Goal: Task Accomplishment & Management: Complete application form

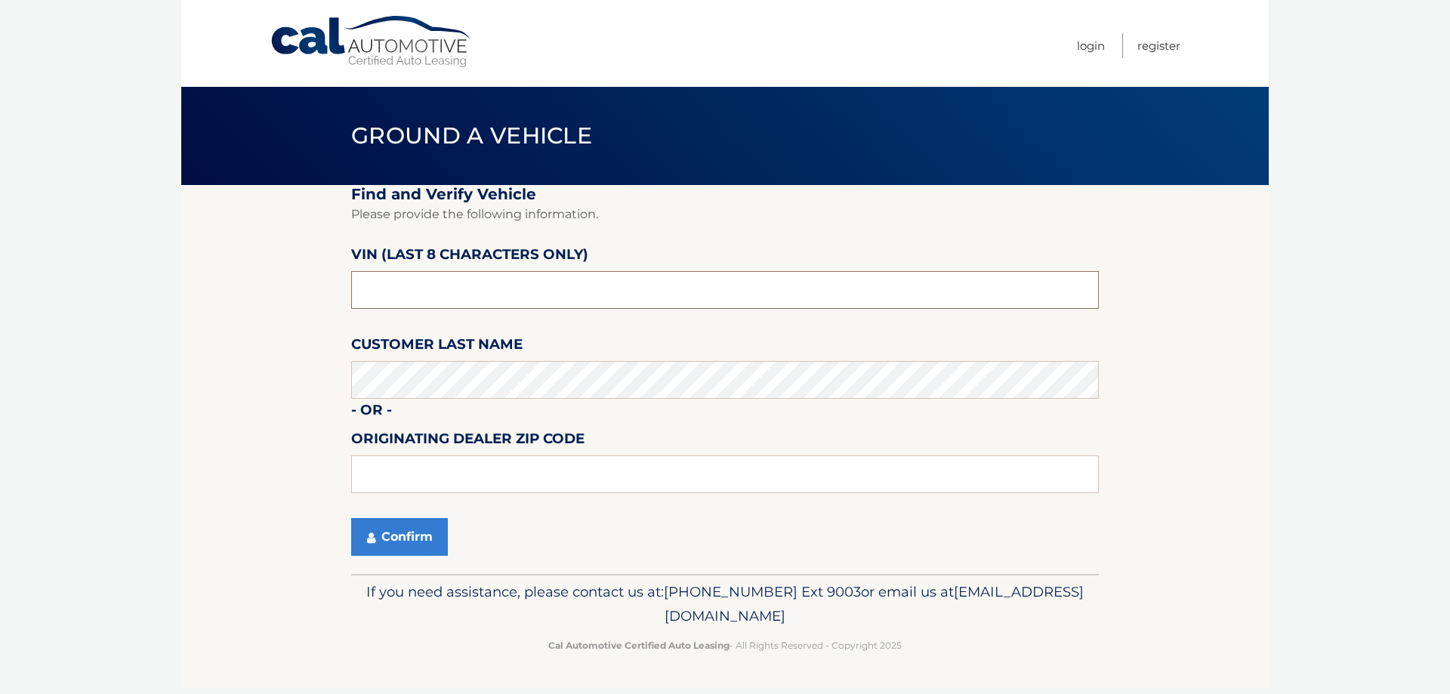
click at [427, 296] on input "text" at bounding box center [724, 290] width 747 height 38
type input "NT157005"
click at [409, 540] on button "Confirm" at bounding box center [399, 537] width 97 height 38
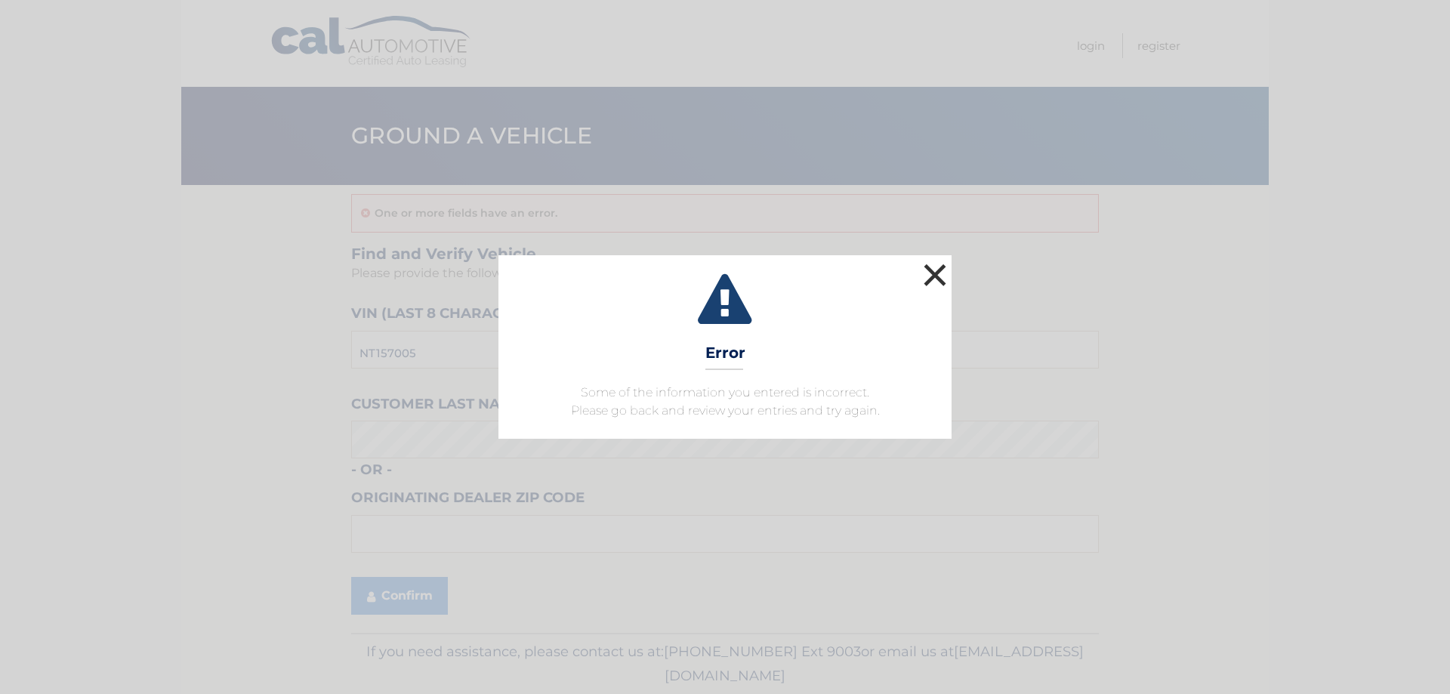
click at [943, 265] on button "×" at bounding box center [935, 275] width 30 height 30
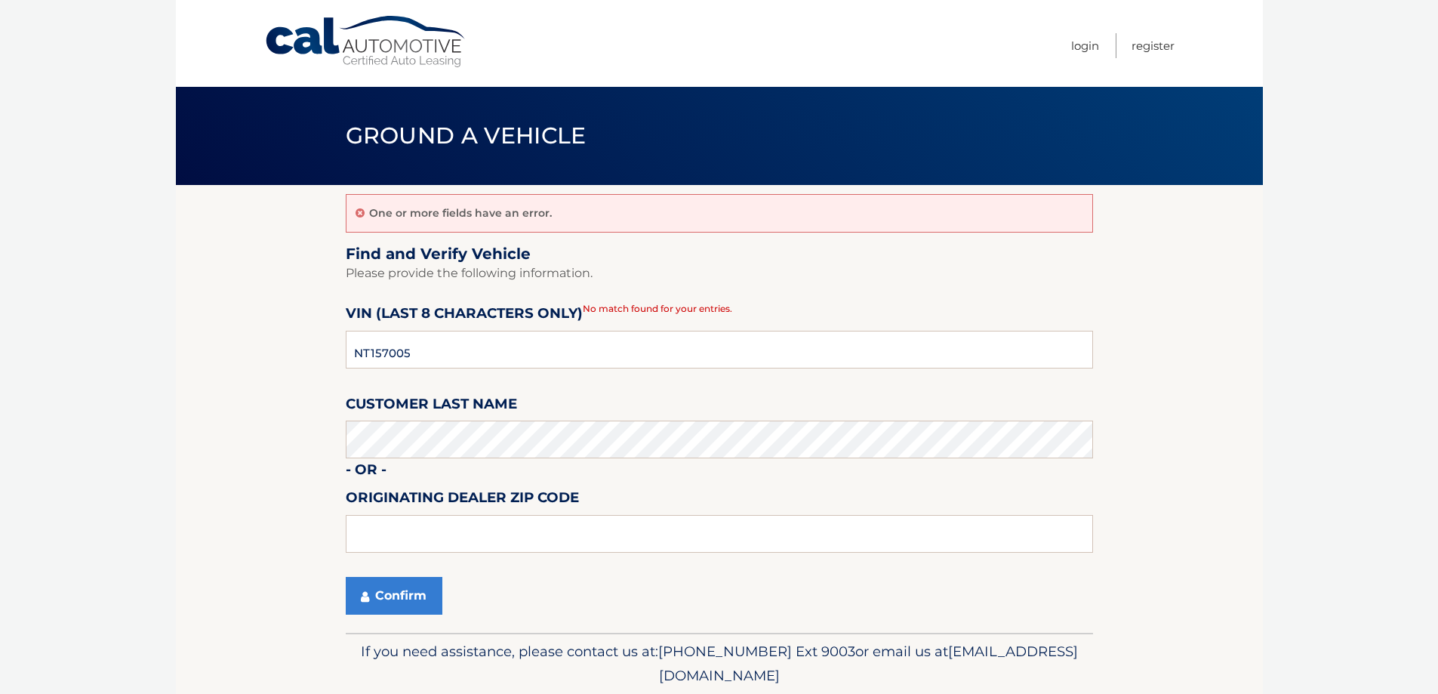
click at [578, 327] on label "VIN (last 8 characters only)" at bounding box center [464, 316] width 237 height 28
click at [553, 338] on input "NT157005" at bounding box center [719, 350] width 747 height 38
drag, startPoint x: 424, startPoint y: 345, endPoint x: 114, endPoint y: 297, distance: 314.0
click at [114, 297] on body "Cal Automotive Menu Login Register Ground a Vehicle" at bounding box center [719, 347] width 1438 height 694
type input "NT157005"
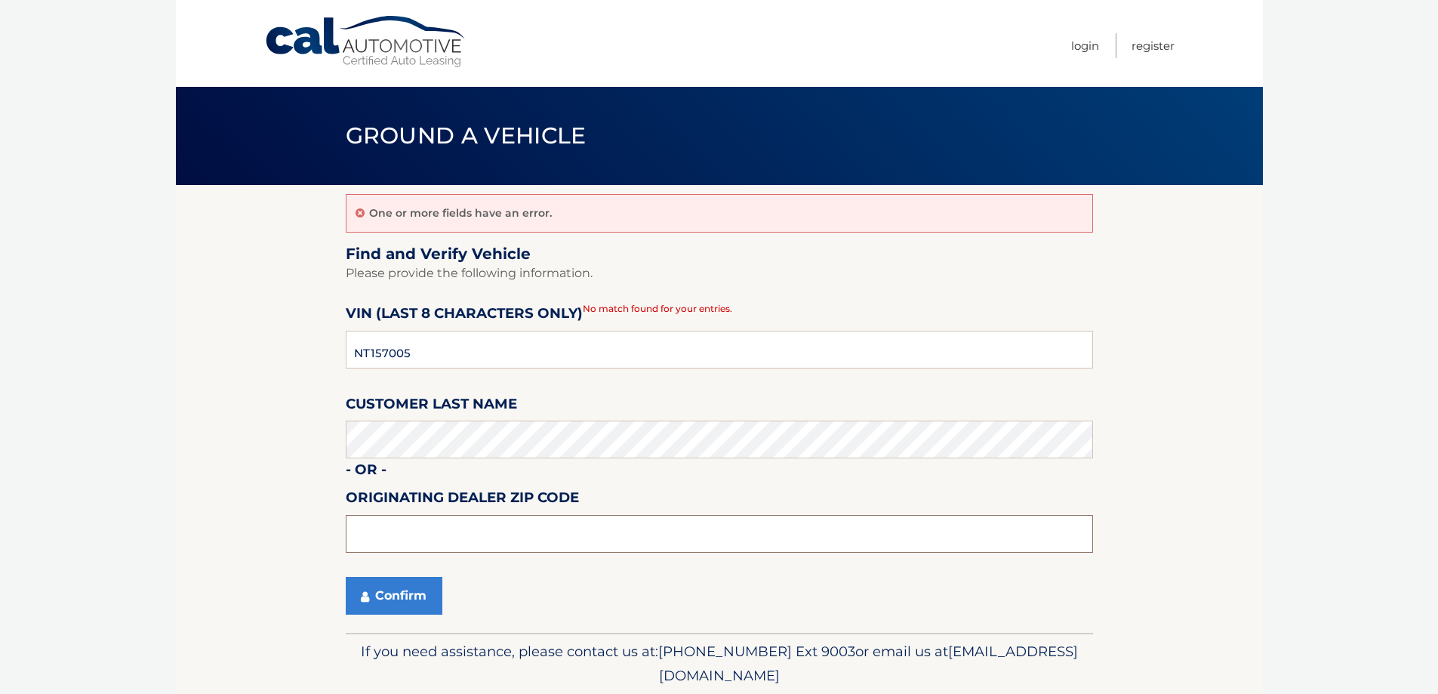
click at [605, 525] on input "text" at bounding box center [719, 534] width 747 height 38
type input "18337"
click at [422, 598] on button "Confirm" at bounding box center [394, 596] width 97 height 38
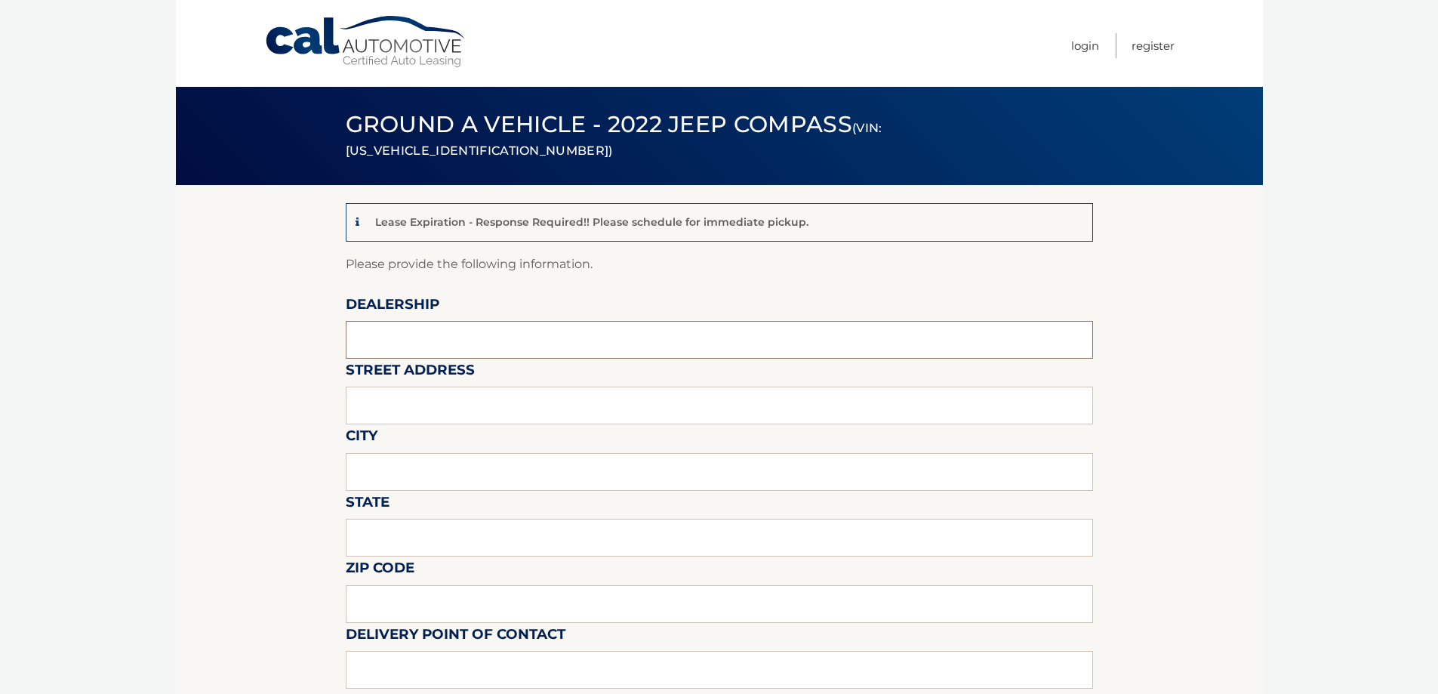
drag, startPoint x: 451, startPoint y: 339, endPoint x: 515, endPoint y: 421, distance: 104.4
click at [451, 340] on input "text" at bounding box center [719, 340] width 747 height 38
type input "MILFORD CHRYSLER SALES"
type input "500 ROUTE 6 & 209"
type input "MILFORD"
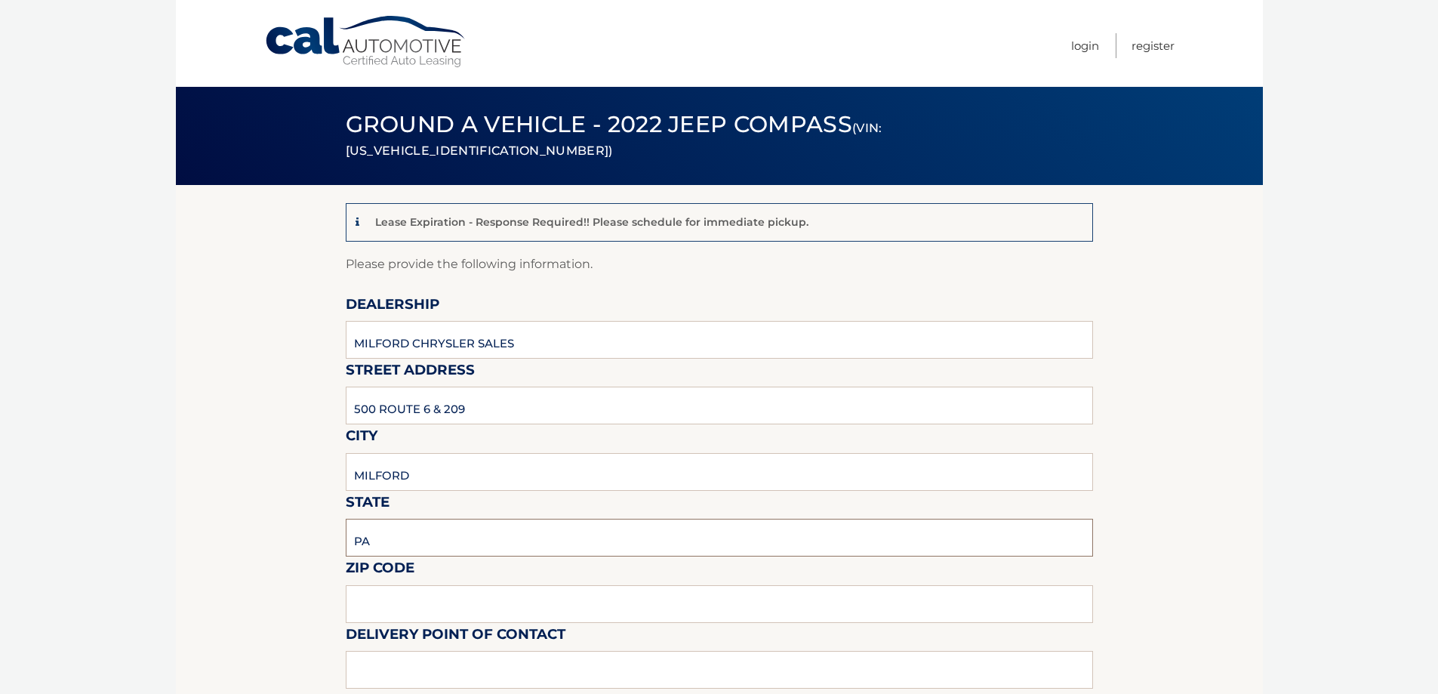
type input "PA"
type input "18337"
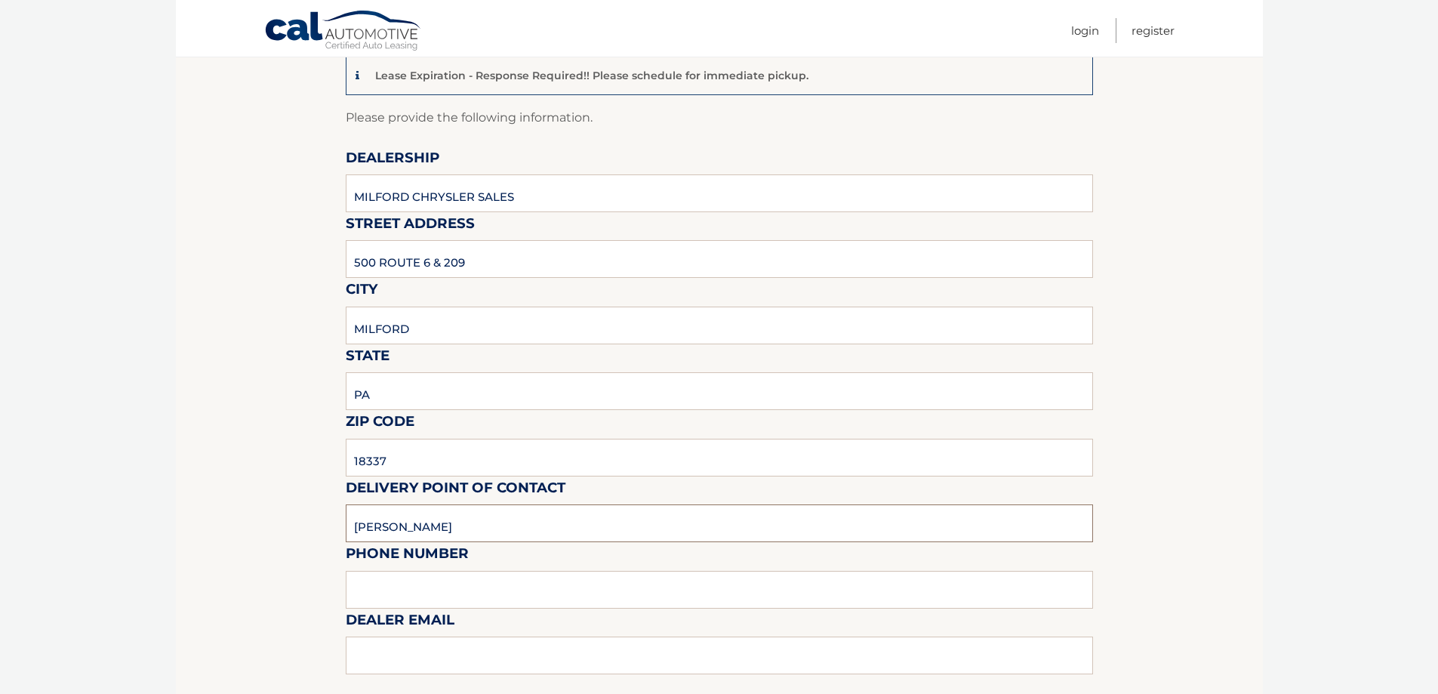
scroll to position [302, 0]
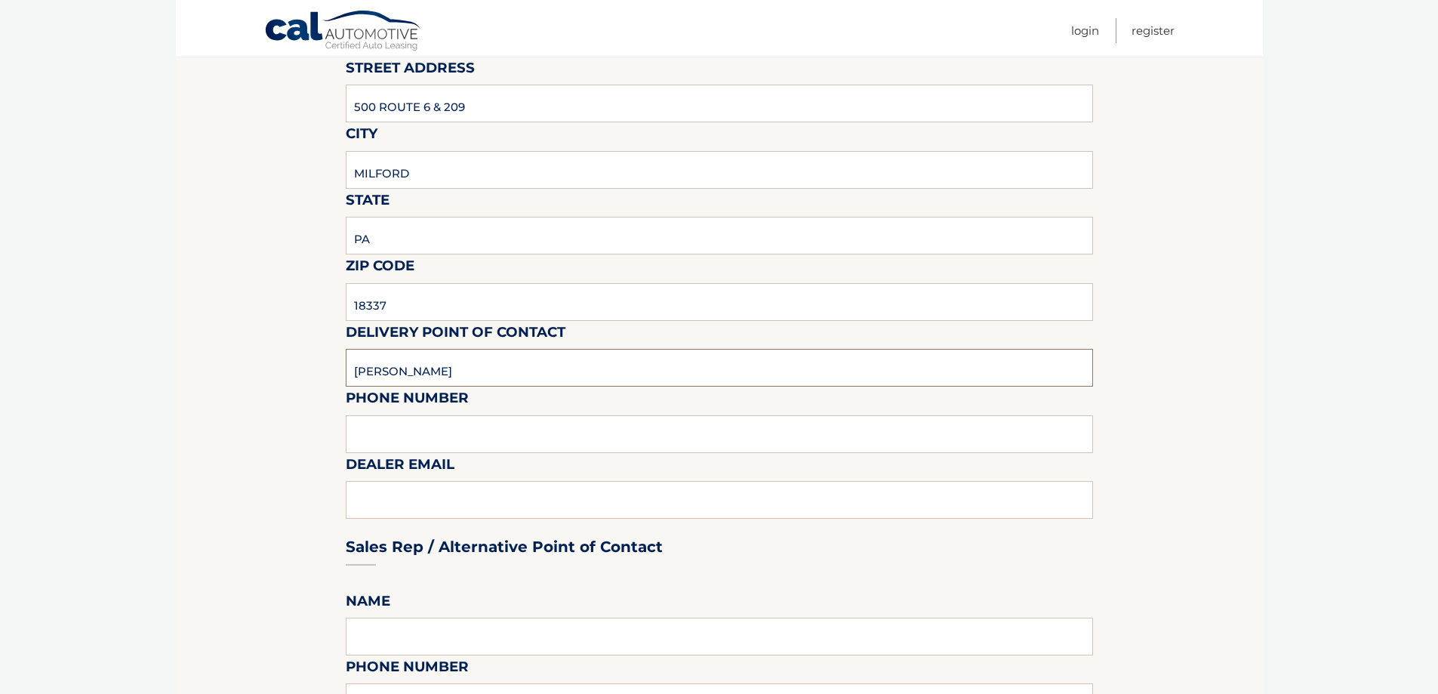
type input "[PERSON_NAME]"
click at [455, 443] on input "text" at bounding box center [719, 434] width 747 height 38
type input "5702962636"
type input "[EMAIL_ADDRESS][DOMAIN_NAME]"
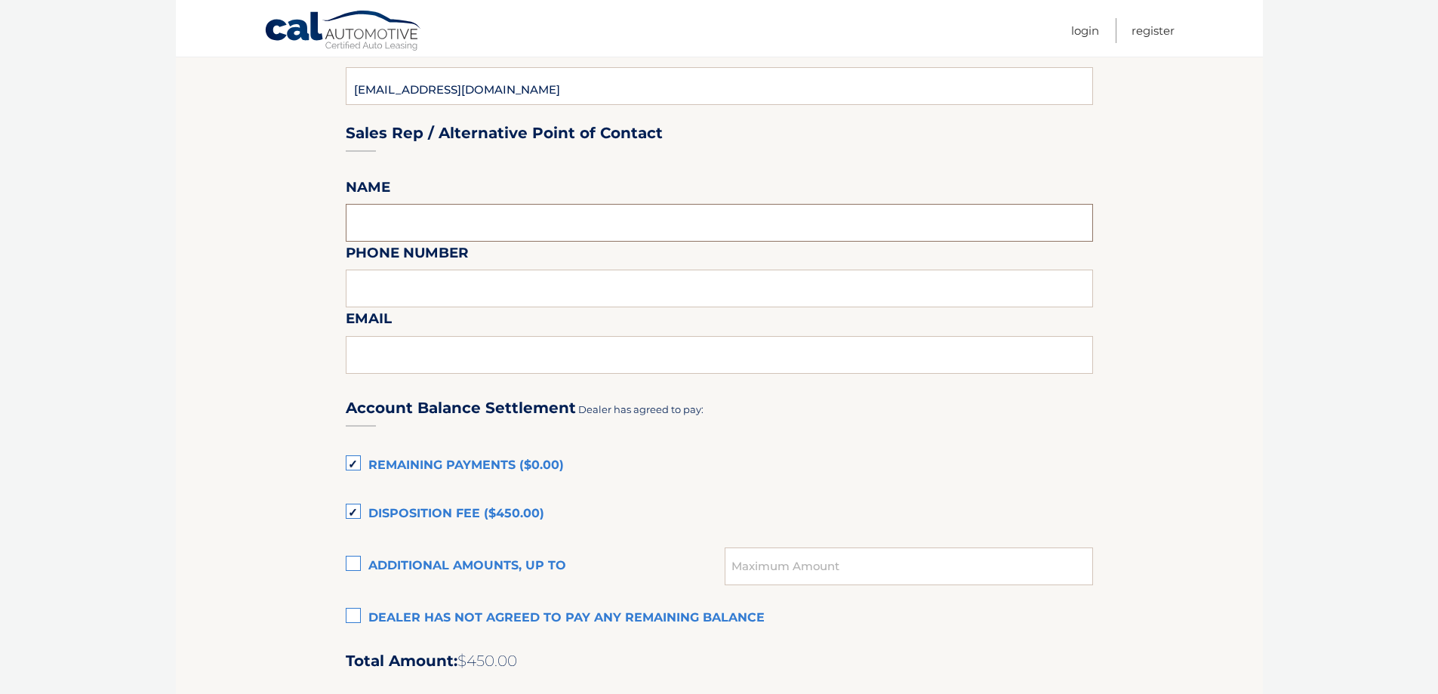
scroll to position [755, 0]
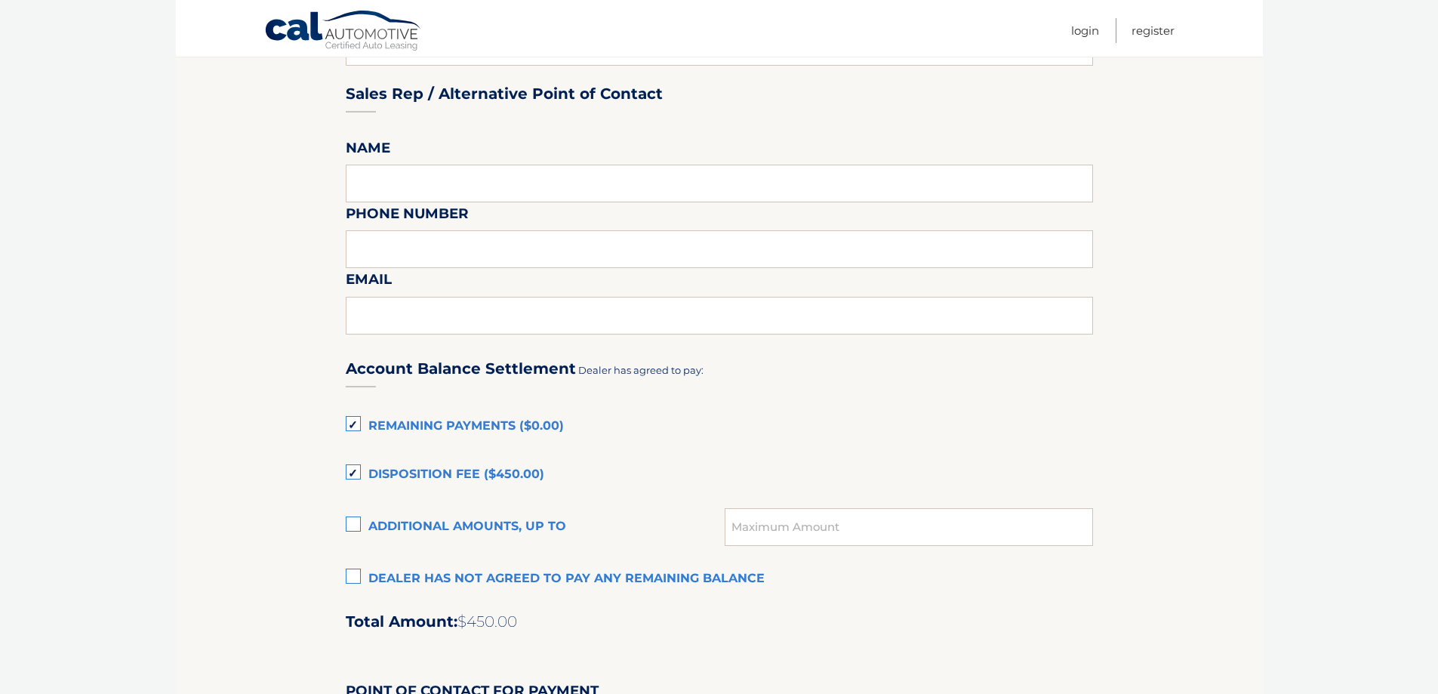
click at [356, 473] on label "Disposition Fee ($450.00)" at bounding box center [719, 475] width 747 height 30
click at [0, 0] on input "Disposition Fee ($450.00)" at bounding box center [0, 0] width 0 height 0
click at [353, 581] on label "Dealer has not agreed to pay any remaining balance" at bounding box center [719, 579] width 747 height 30
click at [0, 0] on input "Dealer has not agreed to pay any remaining balance" at bounding box center [0, 0] width 0 height 0
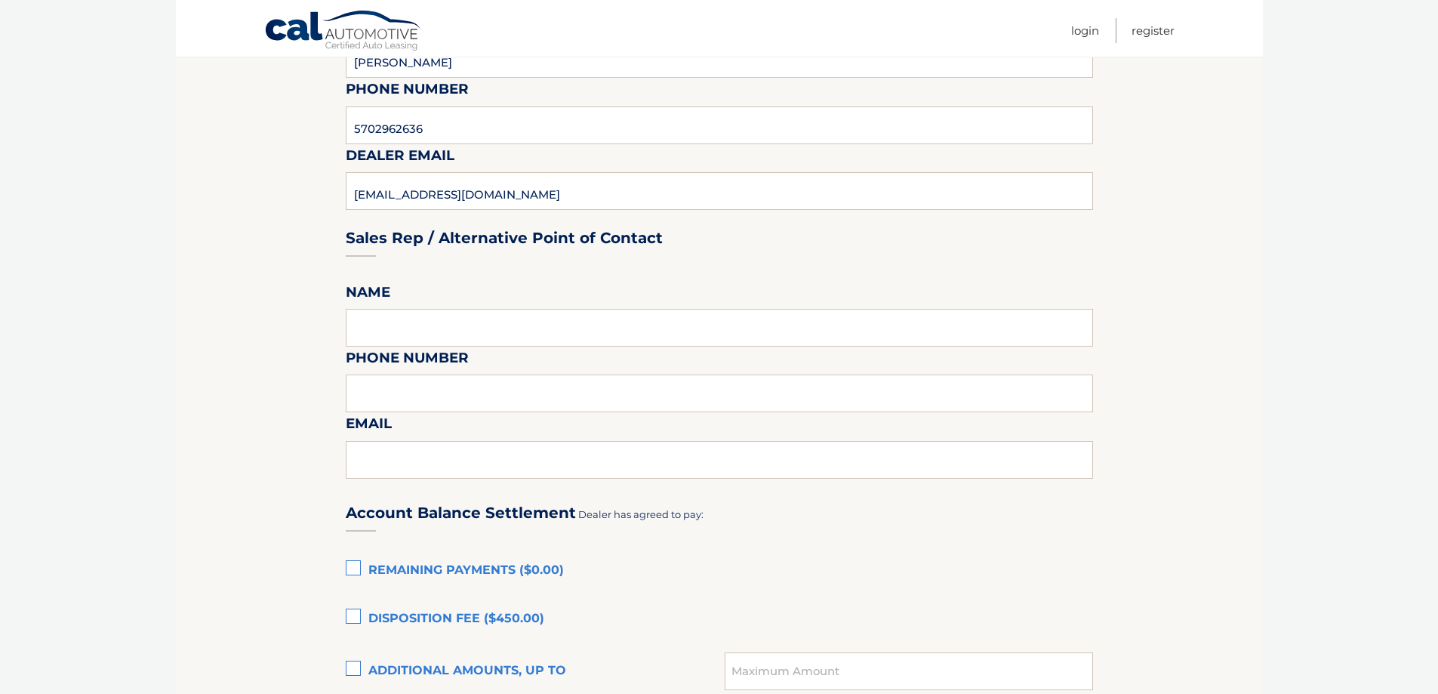
scroll to position [604, 0]
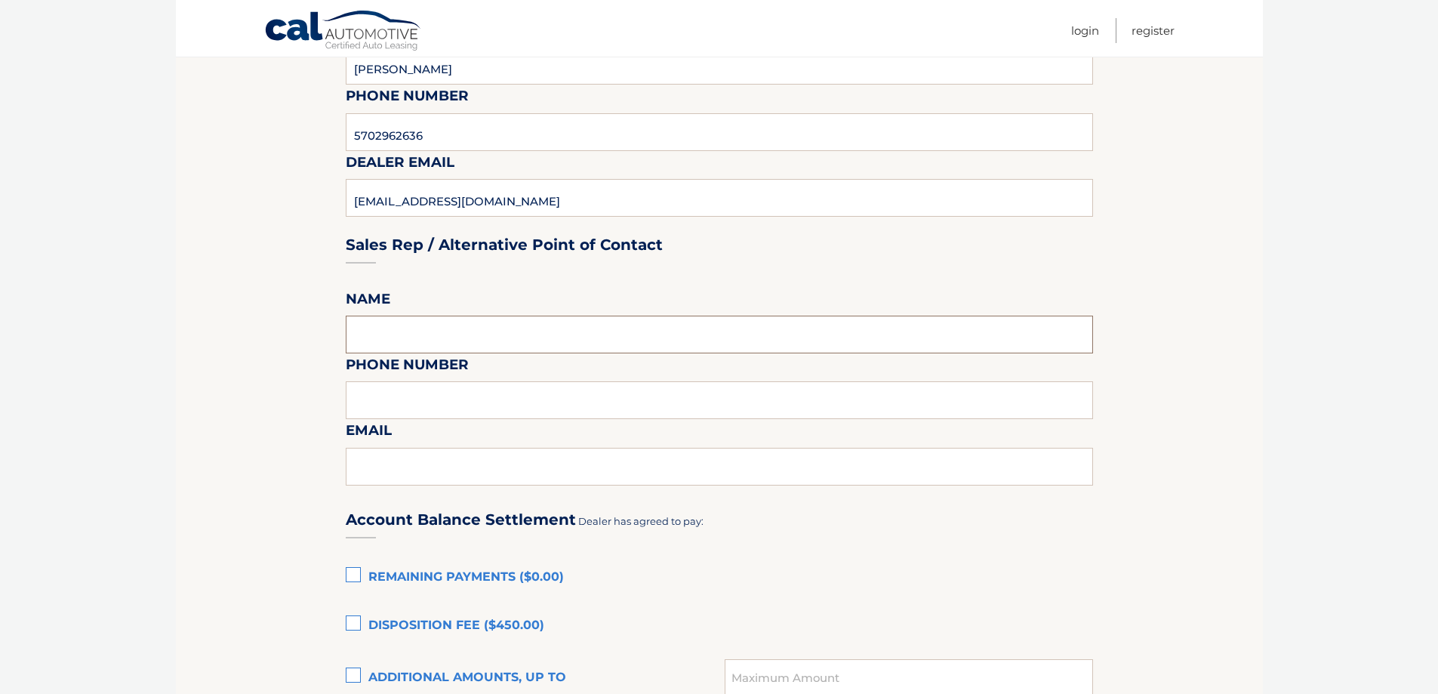
click at [433, 339] on input "text" at bounding box center [719, 335] width 747 height 38
click at [444, 343] on input "[PERSON_NAME]" at bounding box center [719, 335] width 747 height 38
type input "[PERSON_NAME]"
type input "5702962636"
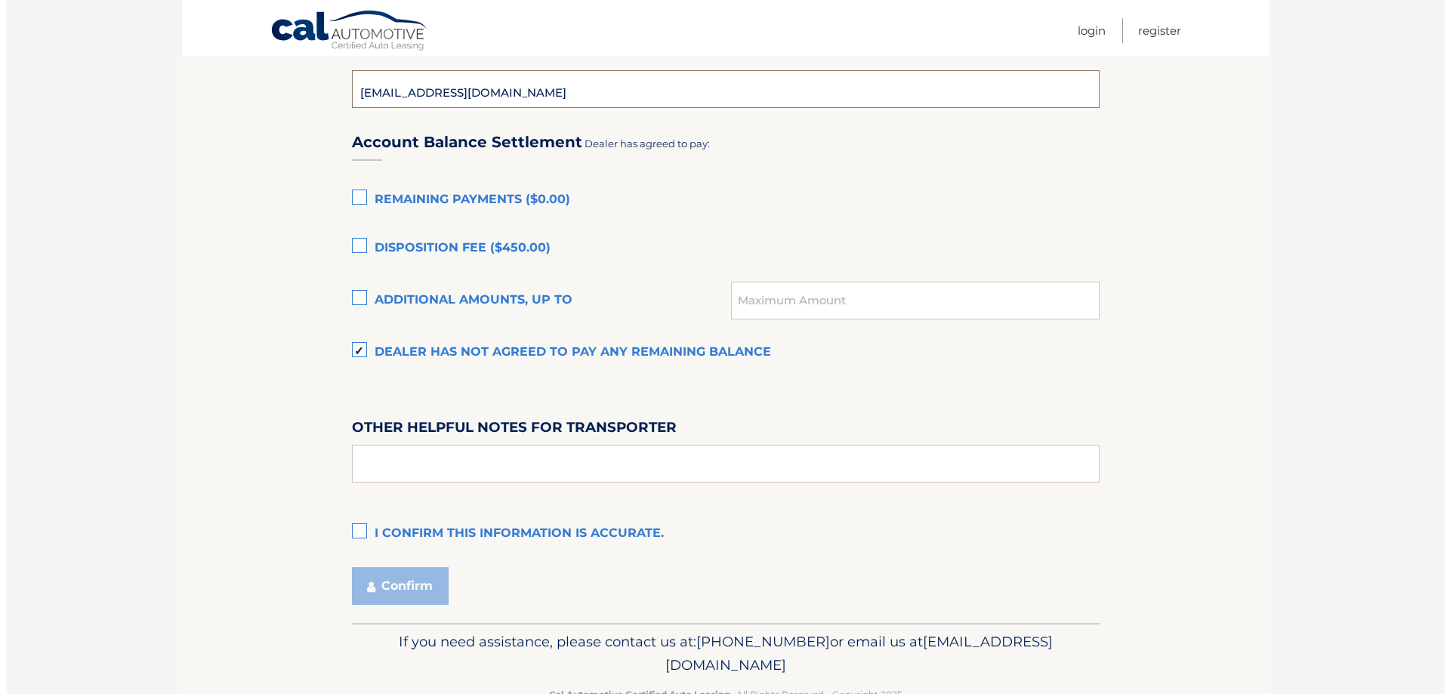
scroll to position [1025, 0]
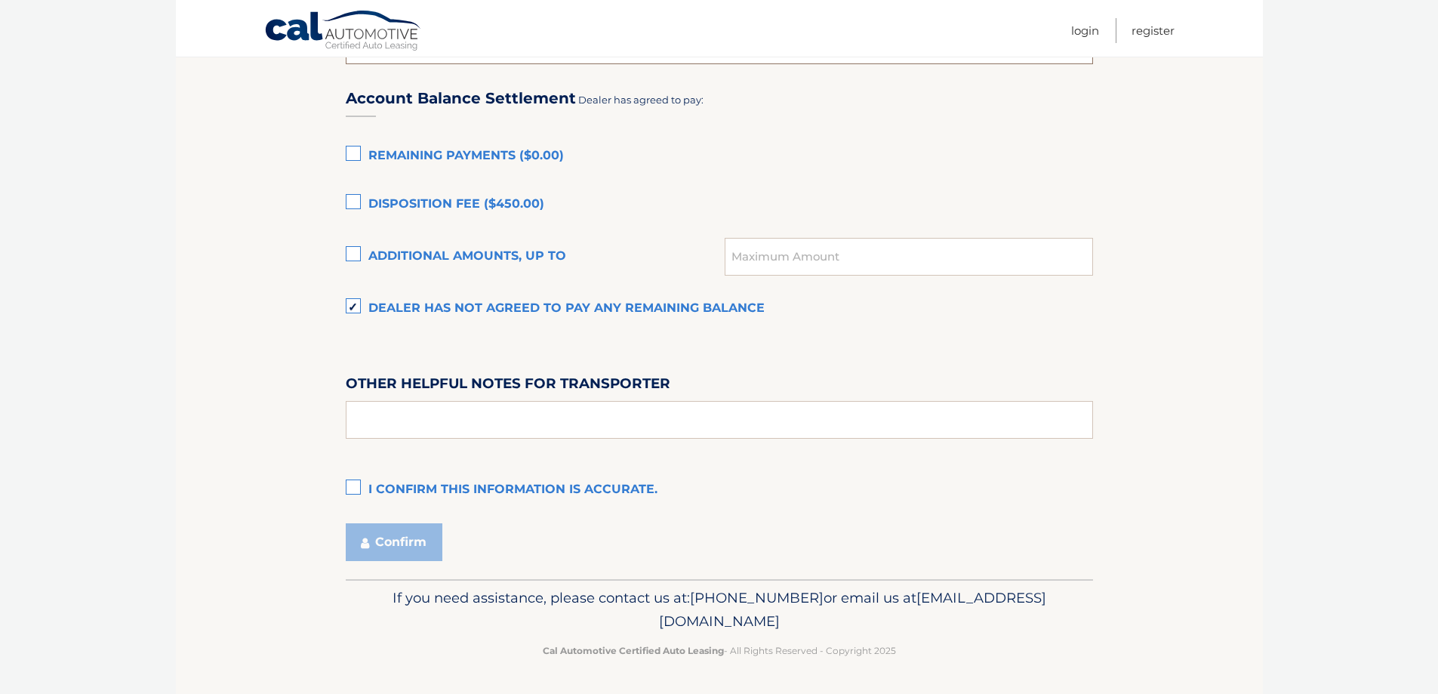
type input "[EMAIL_ADDRESS][DOMAIN_NAME]"
click at [366, 490] on label "I confirm this information is accurate." at bounding box center [719, 490] width 747 height 30
click at [0, 0] on input "I confirm this information is accurate." at bounding box center [0, 0] width 0 height 0
click at [405, 543] on button "Confirm" at bounding box center [394, 542] width 97 height 38
